Goal: Task Accomplishment & Management: Use online tool/utility

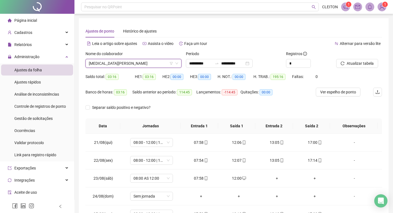
scroll to position [439, 0]
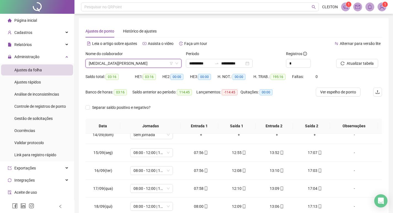
click at [159, 63] on span "[MEDICAL_DATA][PERSON_NAME]" at bounding box center [133, 63] width 89 height 8
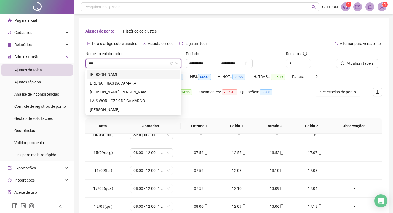
scroll to position [0, 0]
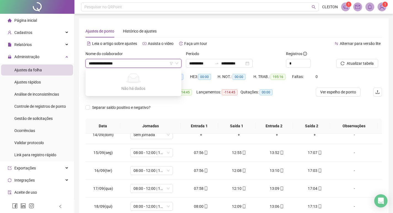
type input "**********"
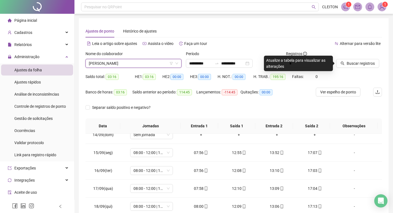
click at [354, 58] on div at bounding box center [353, 55] width 32 height 8
click at [352, 59] on button "Buscar registros" at bounding box center [358, 63] width 43 height 9
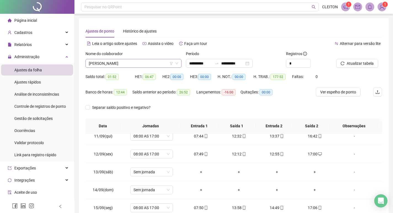
click at [131, 64] on span "[PERSON_NAME]" at bounding box center [133, 63] width 89 height 8
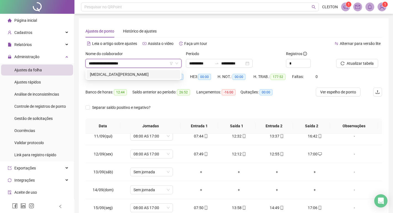
type input "**********"
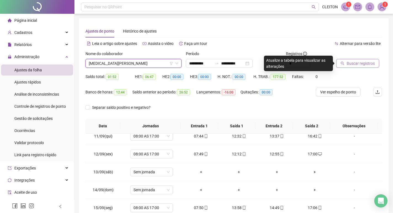
click at [341, 61] on button "Buscar registros" at bounding box center [358, 63] width 43 height 9
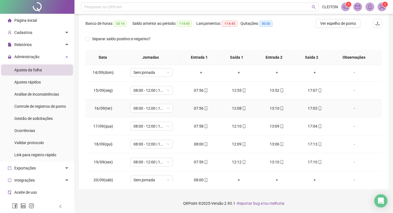
scroll to position [439, 0]
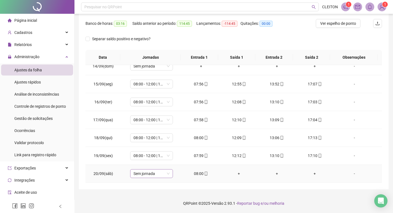
click at [134, 173] on span "Sem jornada" at bounding box center [152, 174] width 36 height 8
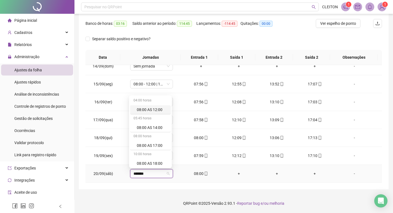
type input "********"
click at [148, 112] on div "08:00 AS 12:00" at bounding box center [152, 110] width 31 height 6
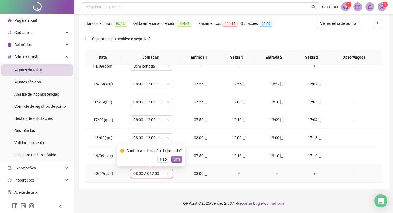
click at [179, 161] on button "Sim" at bounding box center [176, 159] width 11 height 7
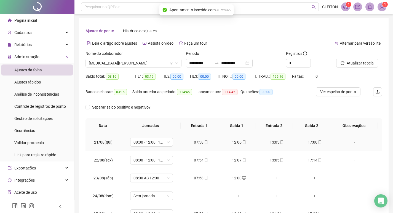
scroll to position [0, 0]
click at [363, 69] on div "Atualizar tabela" at bounding box center [359, 62] width 50 height 22
click at [367, 64] on span "Atualizar tabela" at bounding box center [360, 63] width 27 height 6
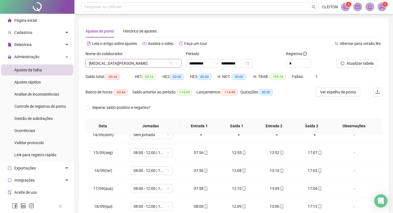
click at [126, 63] on span "[MEDICAL_DATA][PERSON_NAME]" at bounding box center [133, 63] width 89 height 8
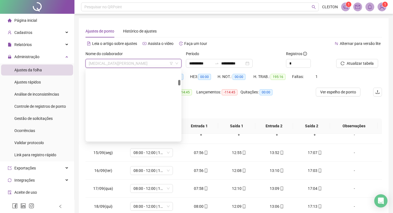
scroll to position [168, 0]
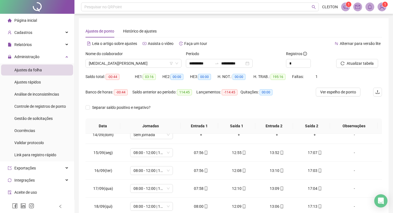
click at [199, 100] on div "Lançamentos: -114:45" at bounding box center [219, 95] width 44 height 15
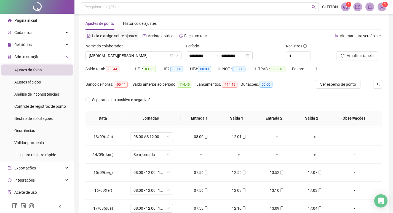
scroll to position [0, 0]
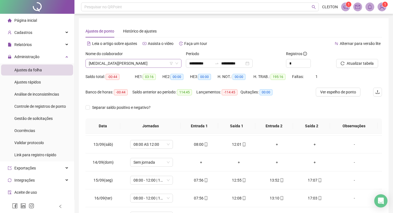
click at [106, 68] on div "[MEDICAL_DATA][PERSON_NAME]" at bounding box center [134, 63] width 96 height 9
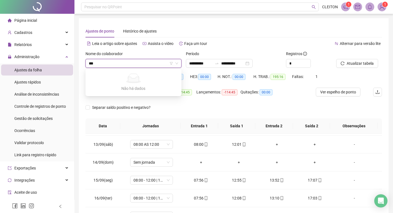
click at [156, 61] on input "***" at bounding box center [131, 63] width 84 height 8
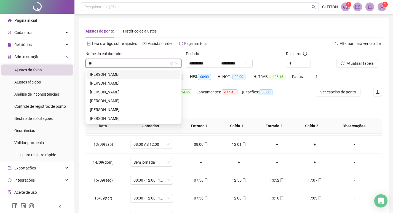
type input "*"
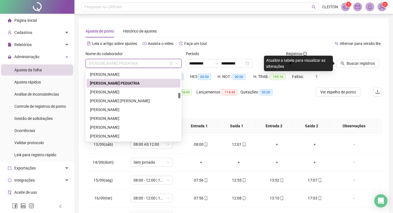
scroll to position [389, 0]
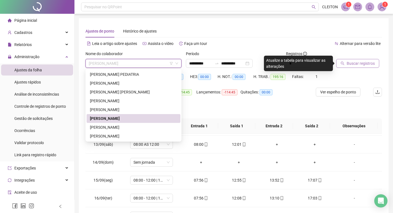
click at [358, 65] on span "Buscar registros" at bounding box center [361, 63] width 28 height 6
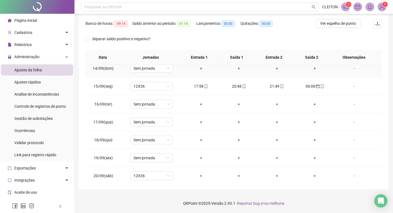
scroll to position [439, 0]
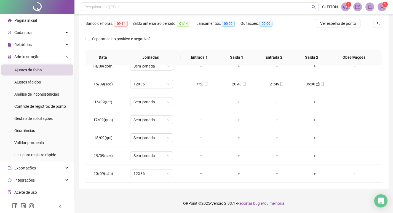
click at [293, 47] on div "Separar saldo positivo e negativo?" at bounding box center [234, 42] width 297 height 15
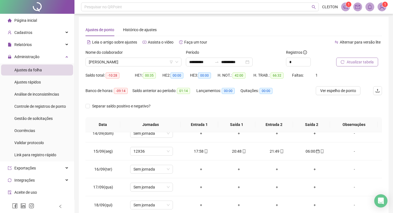
scroll to position [0, 0]
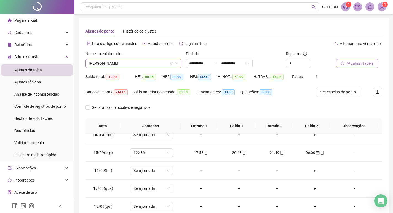
click at [136, 68] on div "[PERSON_NAME]" at bounding box center [134, 63] width 96 height 9
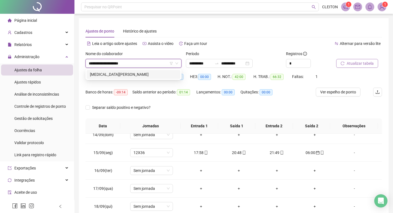
type input "**********"
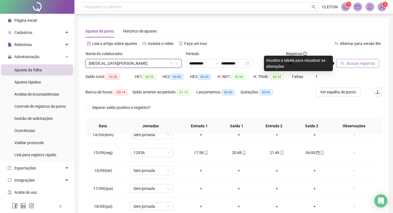
click at [354, 67] on button "Buscar registros" at bounding box center [358, 63] width 43 height 9
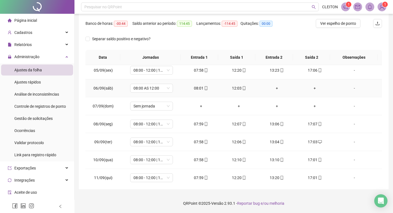
scroll to position [245, 0]
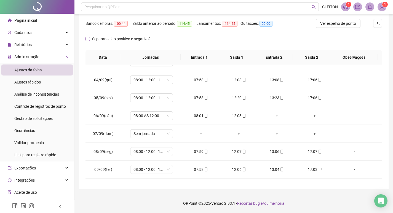
click at [94, 38] on span "Separar saldo positivo e negativo?" at bounding box center [121, 39] width 63 height 6
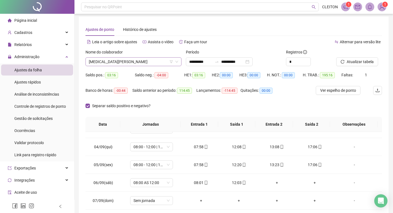
scroll to position [0, 0]
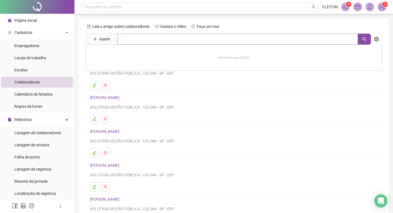
click at [128, 38] on input "text" at bounding box center [238, 39] width 241 height 11
click at [262, 96] on h4 "[PERSON_NAME]" at bounding box center [234, 97] width 288 height 7
click at [146, 37] on input "text" at bounding box center [238, 39] width 241 height 11
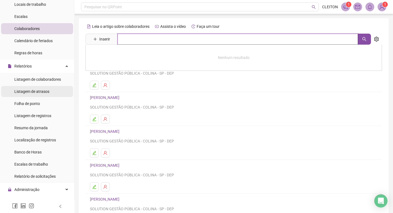
scroll to position [55, 0]
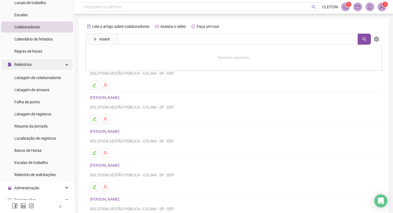
click at [32, 65] on div "Relatórios" at bounding box center [37, 64] width 72 height 11
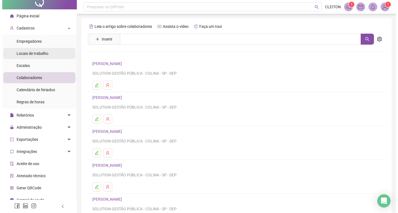
scroll to position [0, 0]
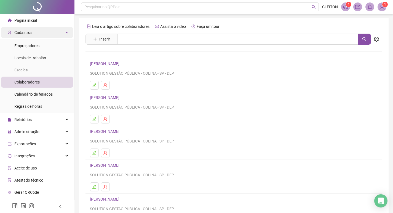
click at [46, 33] on div "Cadastros" at bounding box center [37, 32] width 72 height 11
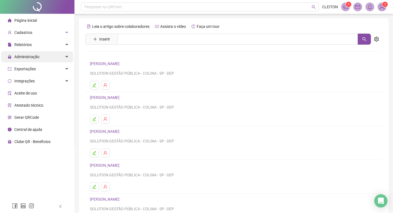
click at [39, 61] on div "Administração" at bounding box center [37, 56] width 72 height 11
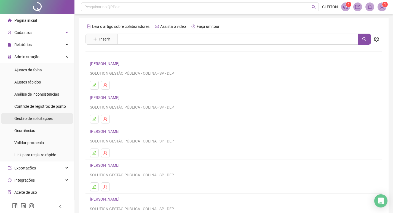
click at [38, 120] on span "Gestão de solicitações" at bounding box center [33, 119] width 38 height 4
